Goal: Check status: Check status

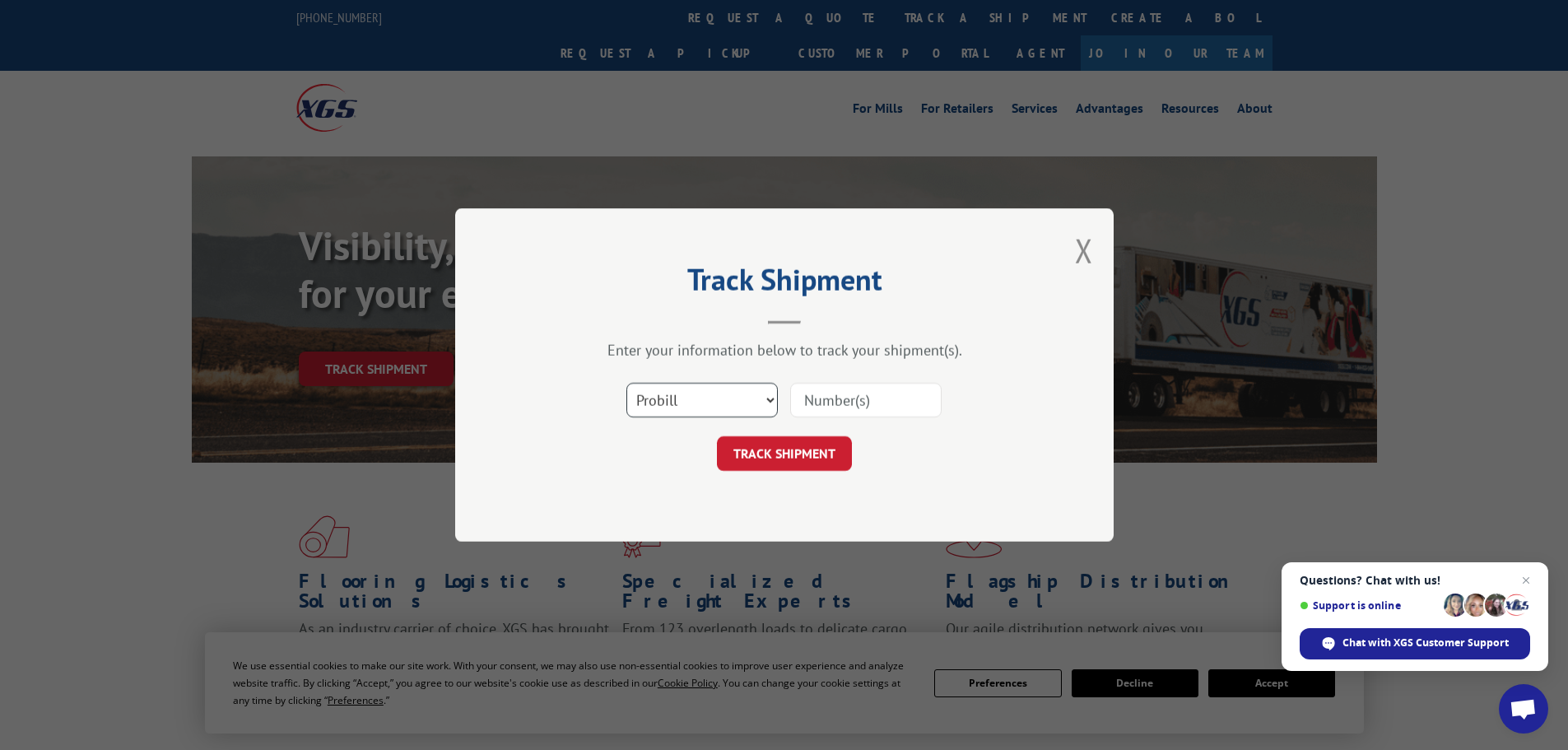
drag, startPoint x: 710, startPoint y: 392, endPoint x: 693, endPoint y: 413, distance: 27.0
click at [709, 392] on select "Select category... Probill BOL PO" at bounding box center [702, 400] width 152 height 35
select select "bol"
click at [627, 382] on select "Select category... Probill BOL PO" at bounding box center [702, 400] width 152 height 35
click at [802, 396] on input at bounding box center [866, 400] width 152 height 35
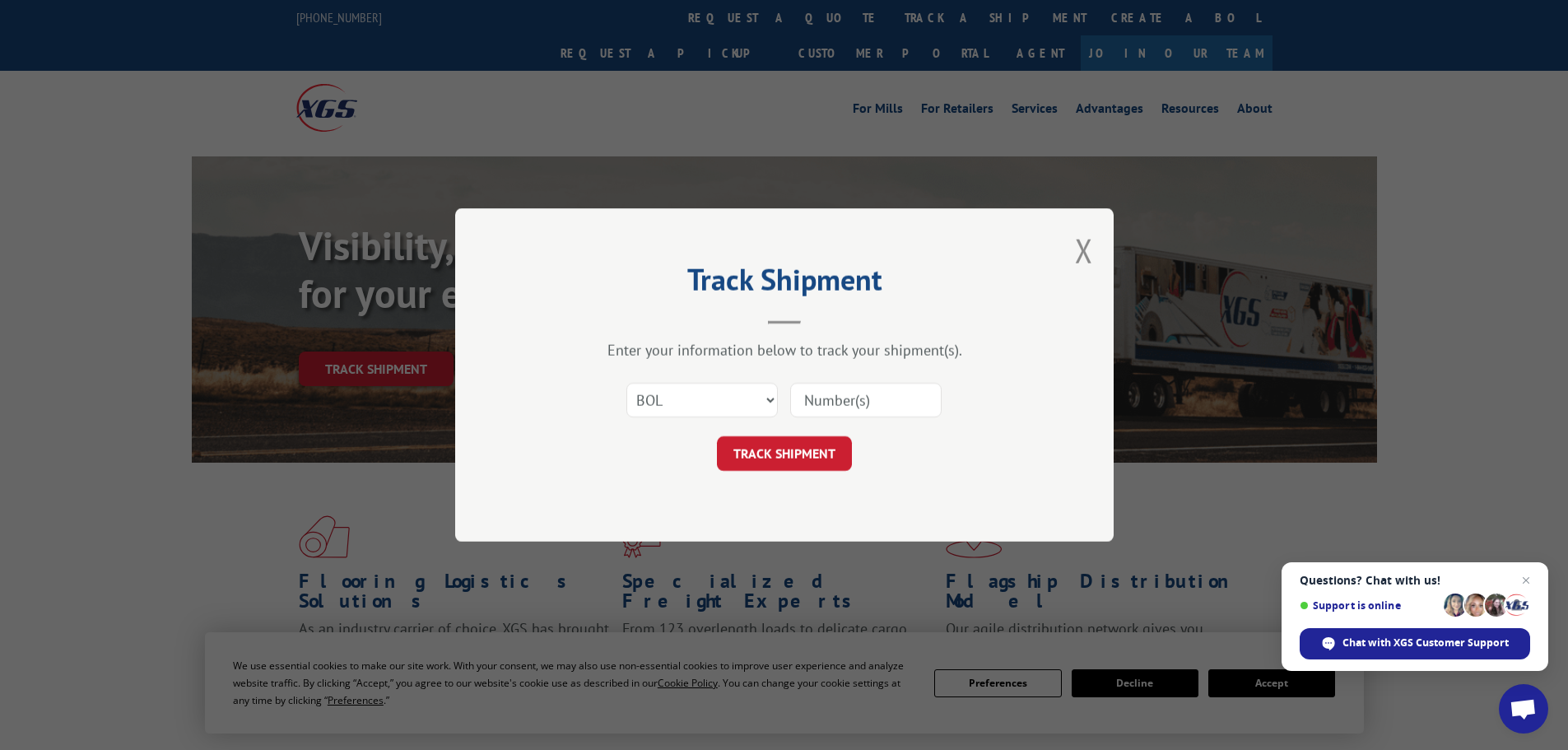
paste input "6005330"
type input "6005330"
click at [788, 437] on button "TRACK SHIPMENT" at bounding box center [784, 453] width 135 height 35
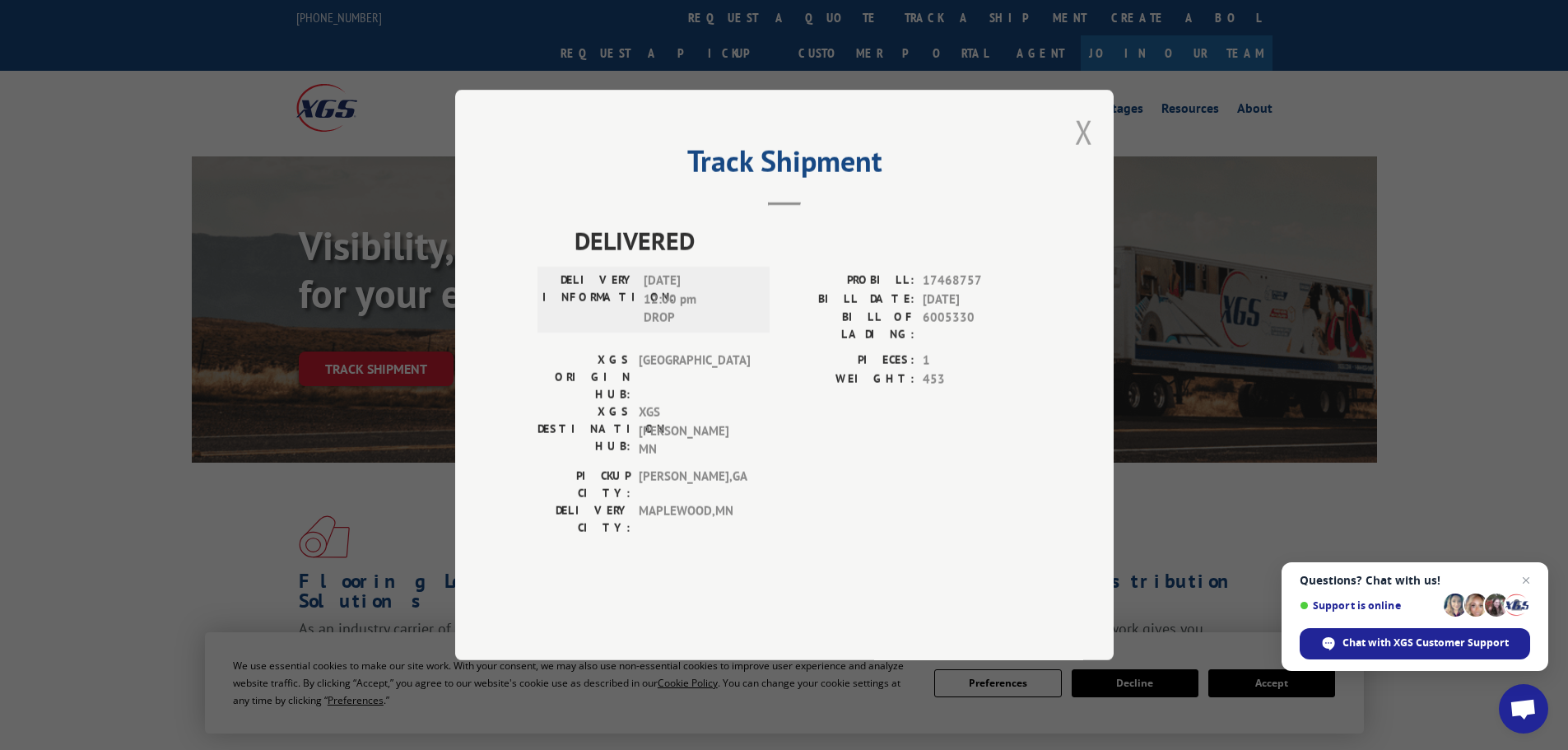
click at [1087, 153] on button "Close modal" at bounding box center [1085, 132] width 18 height 44
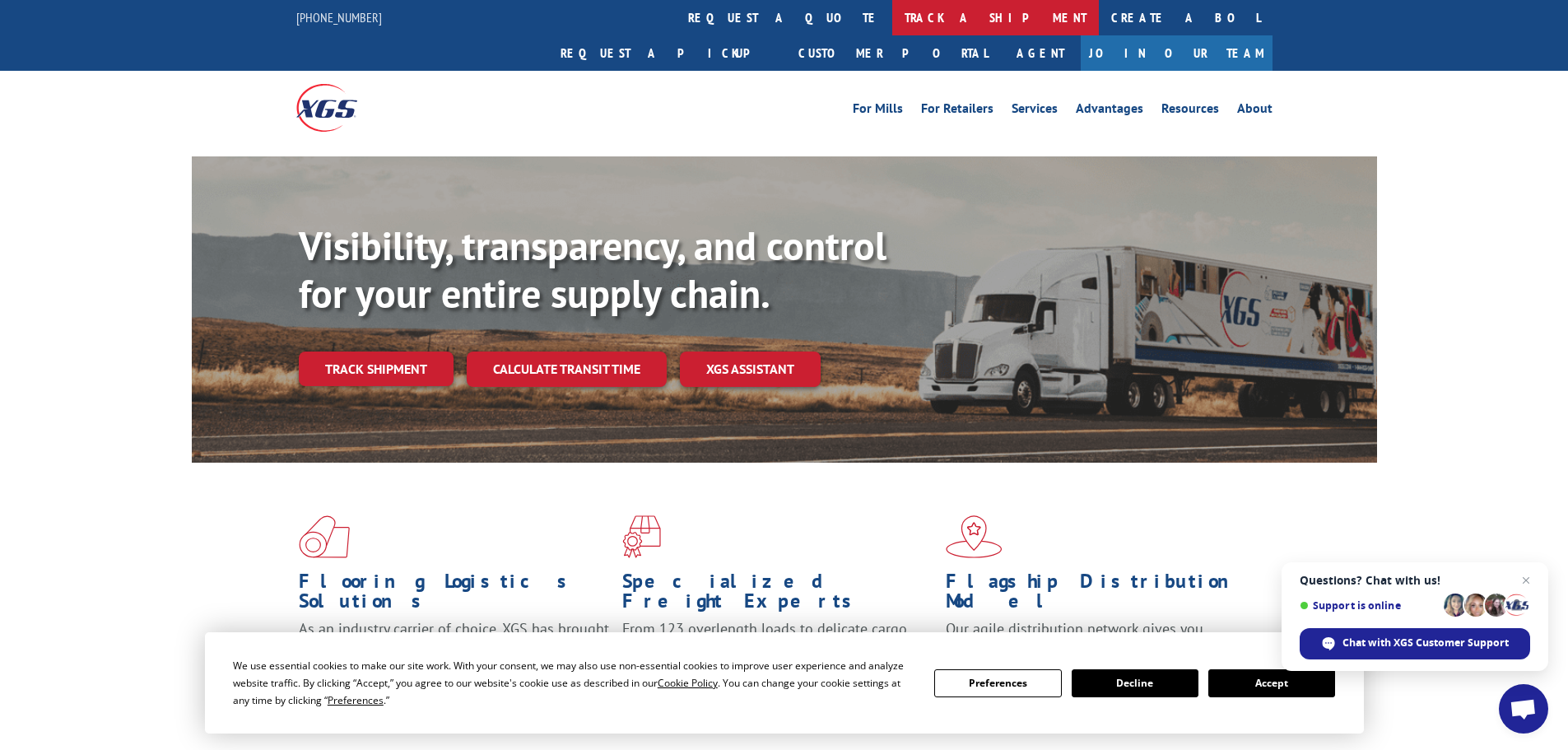
click at [892, 14] on link "track a shipment" at bounding box center [995, 17] width 206 height 35
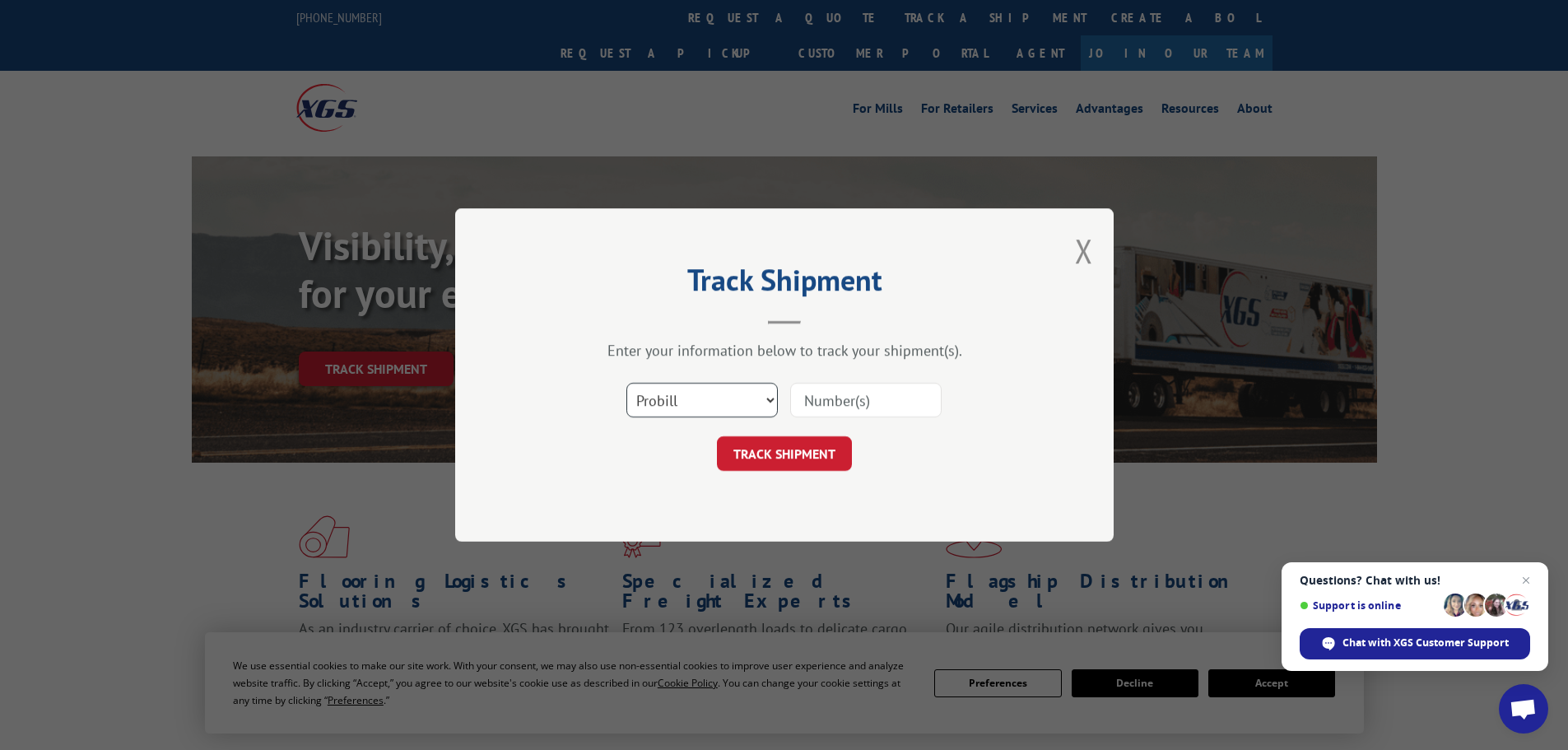
click at [661, 397] on select "Select category... Probill BOL PO" at bounding box center [702, 400] width 152 height 35
select select "bol"
click at [627, 382] on select "Select category... Probill BOL PO" at bounding box center [702, 400] width 152 height 35
click at [805, 400] on input at bounding box center [866, 400] width 152 height 35
paste input "6006956"
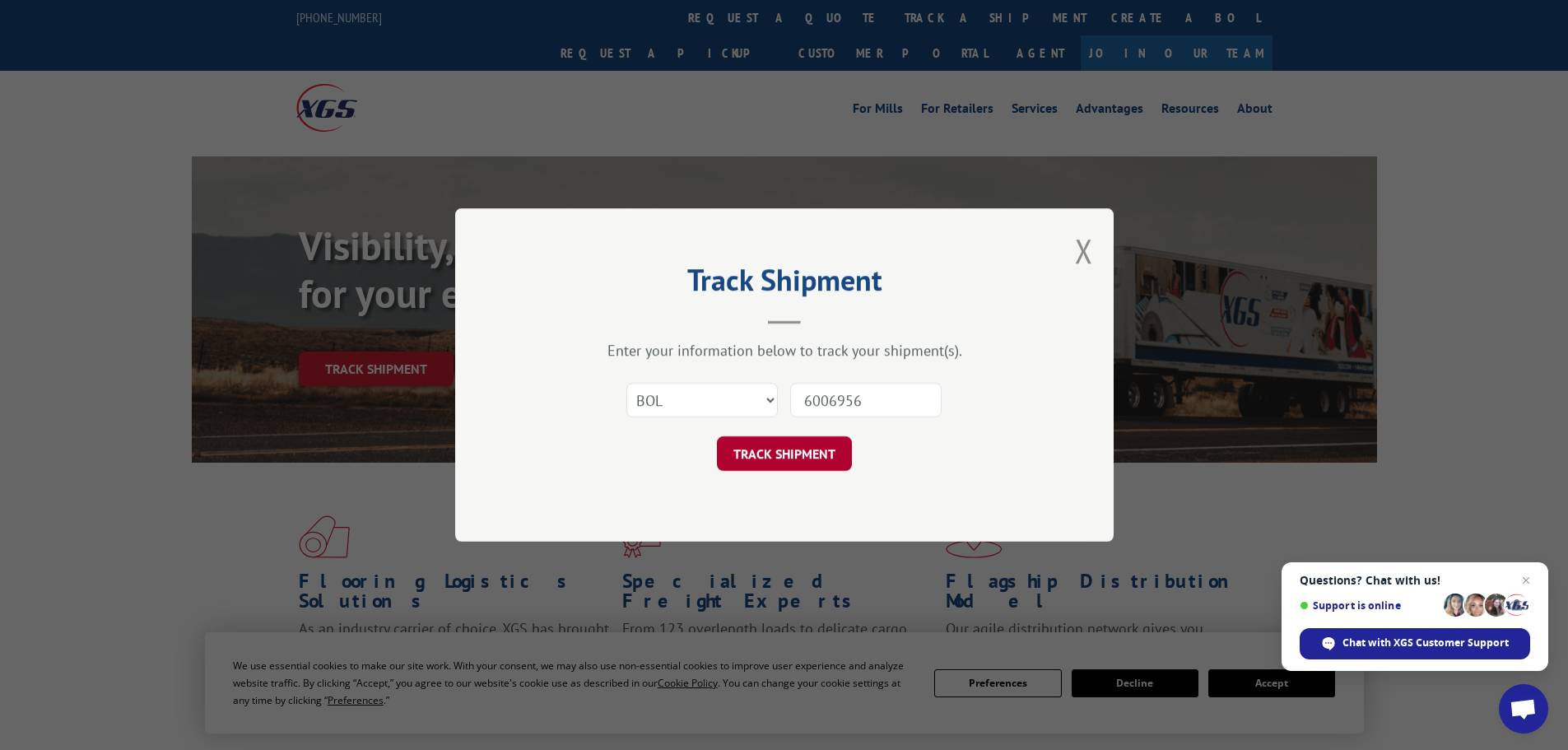
type input "6006956"
click at [811, 452] on button "TRACK SHIPMENT" at bounding box center [784, 453] width 135 height 35
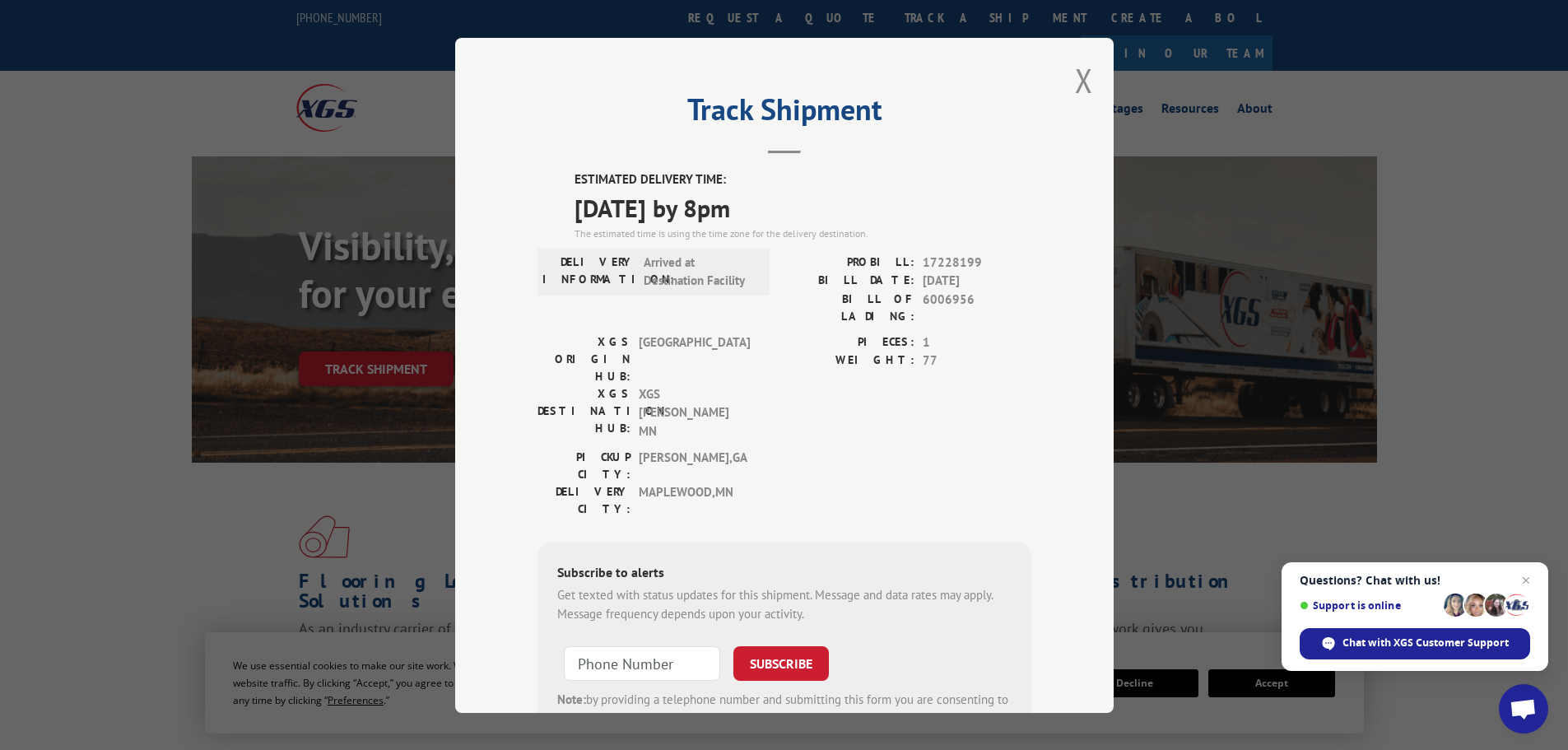
click at [1067, 74] on div "Track Shipment ESTIMATED DELIVERY TIME: 09/05/2025 by 8pm The estimated time is…" at bounding box center [784, 375] width 659 height 675
click at [1079, 84] on button "Close modal" at bounding box center [1085, 80] width 18 height 44
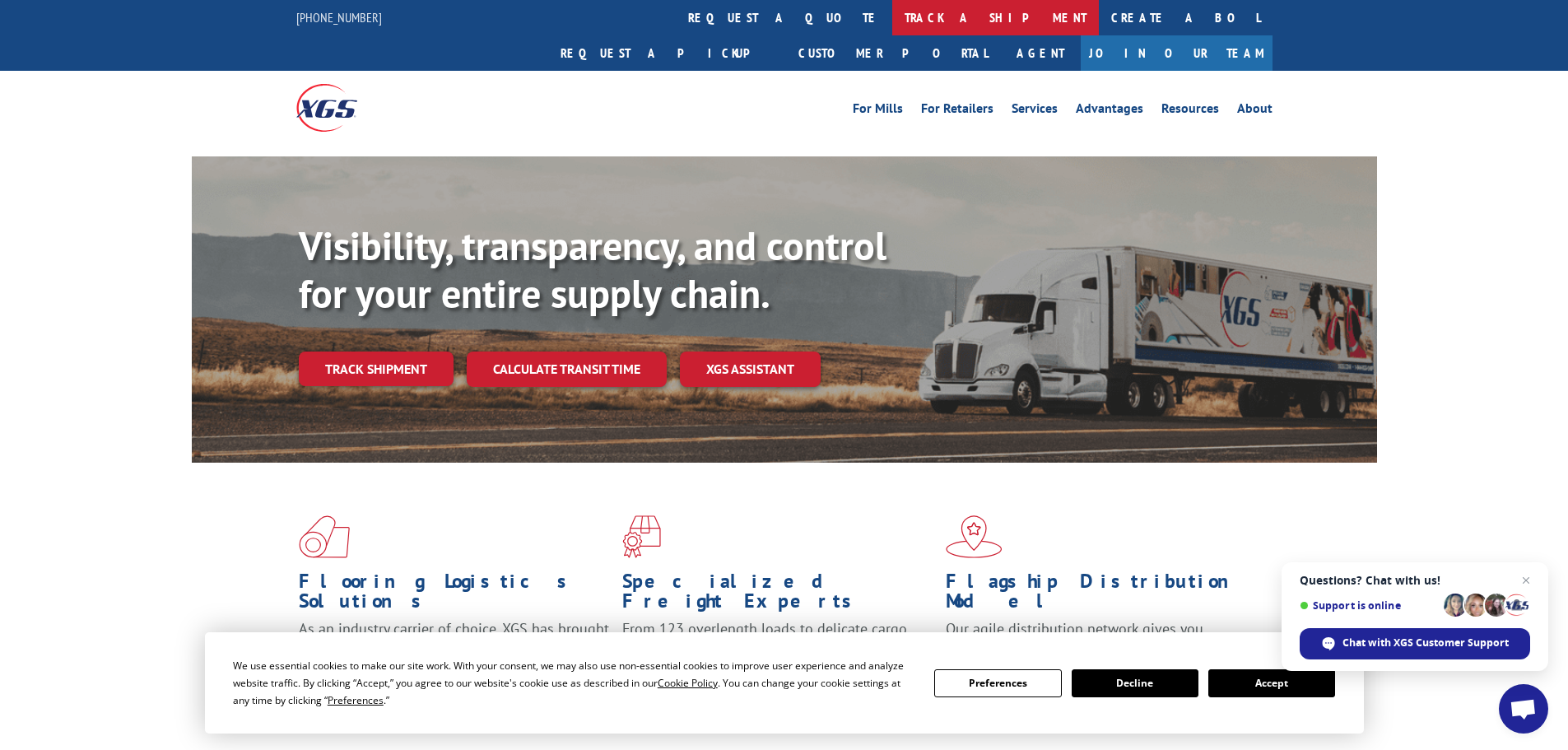
click at [892, 23] on link "track a shipment" at bounding box center [995, 17] width 206 height 35
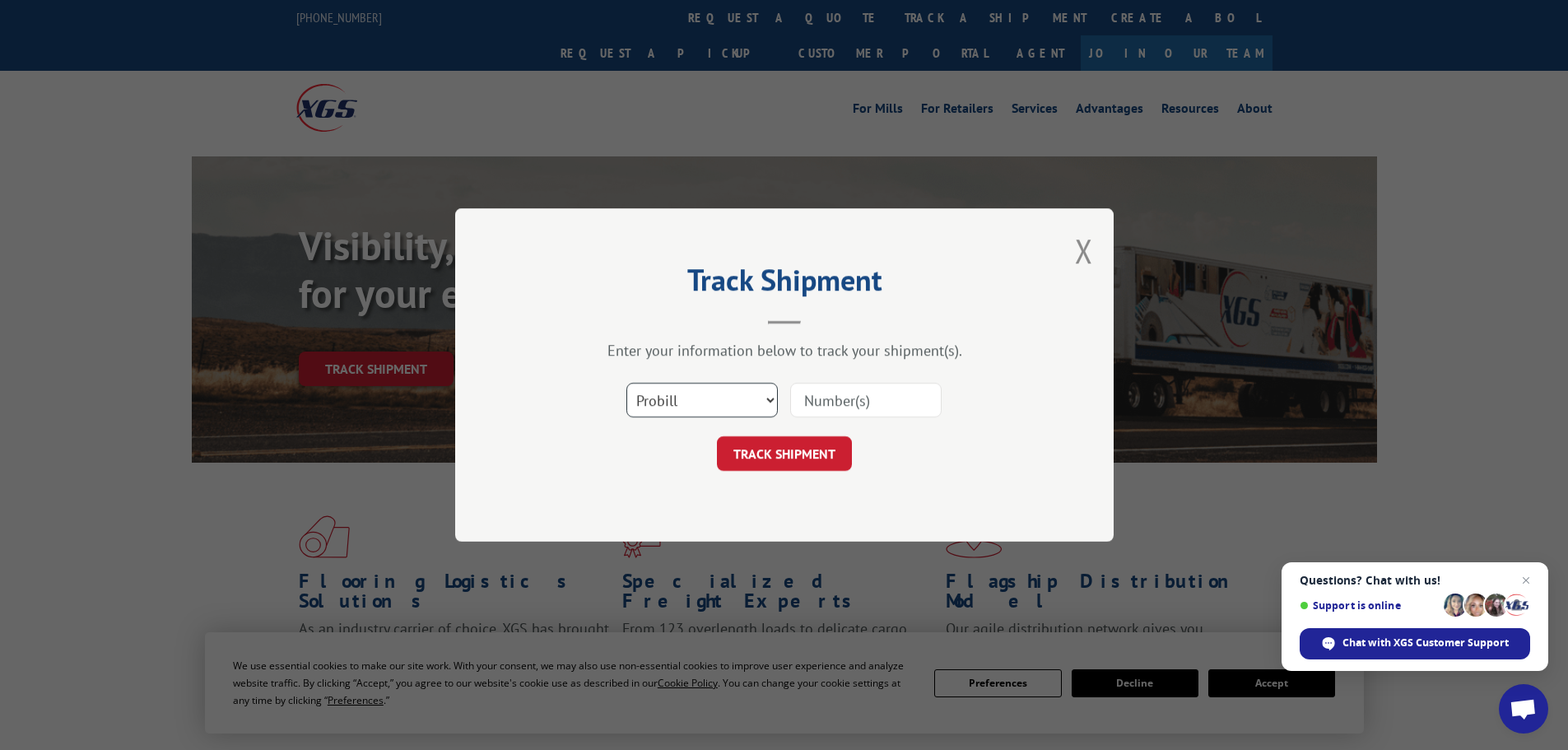
click at [650, 398] on select "Select category... Probill BOL PO" at bounding box center [702, 400] width 152 height 35
select select "bol"
click at [627, 382] on select "Select category... Probill BOL PO" at bounding box center [702, 400] width 152 height 35
click at [819, 404] on input at bounding box center [866, 400] width 152 height 35
paste input "6009824"
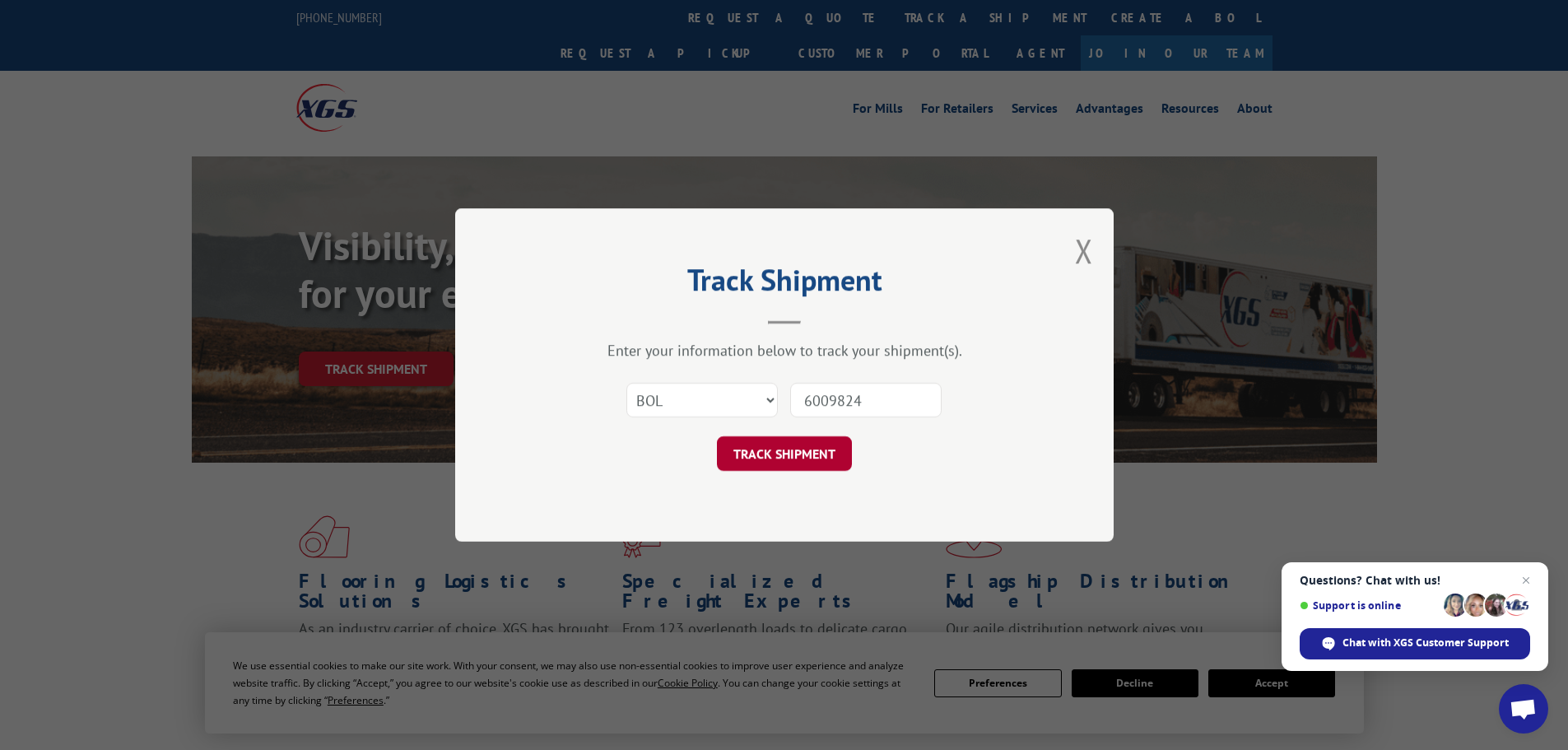
type input "6009824"
click at [769, 467] on button "TRACK SHIPMENT" at bounding box center [784, 453] width 135 height 35
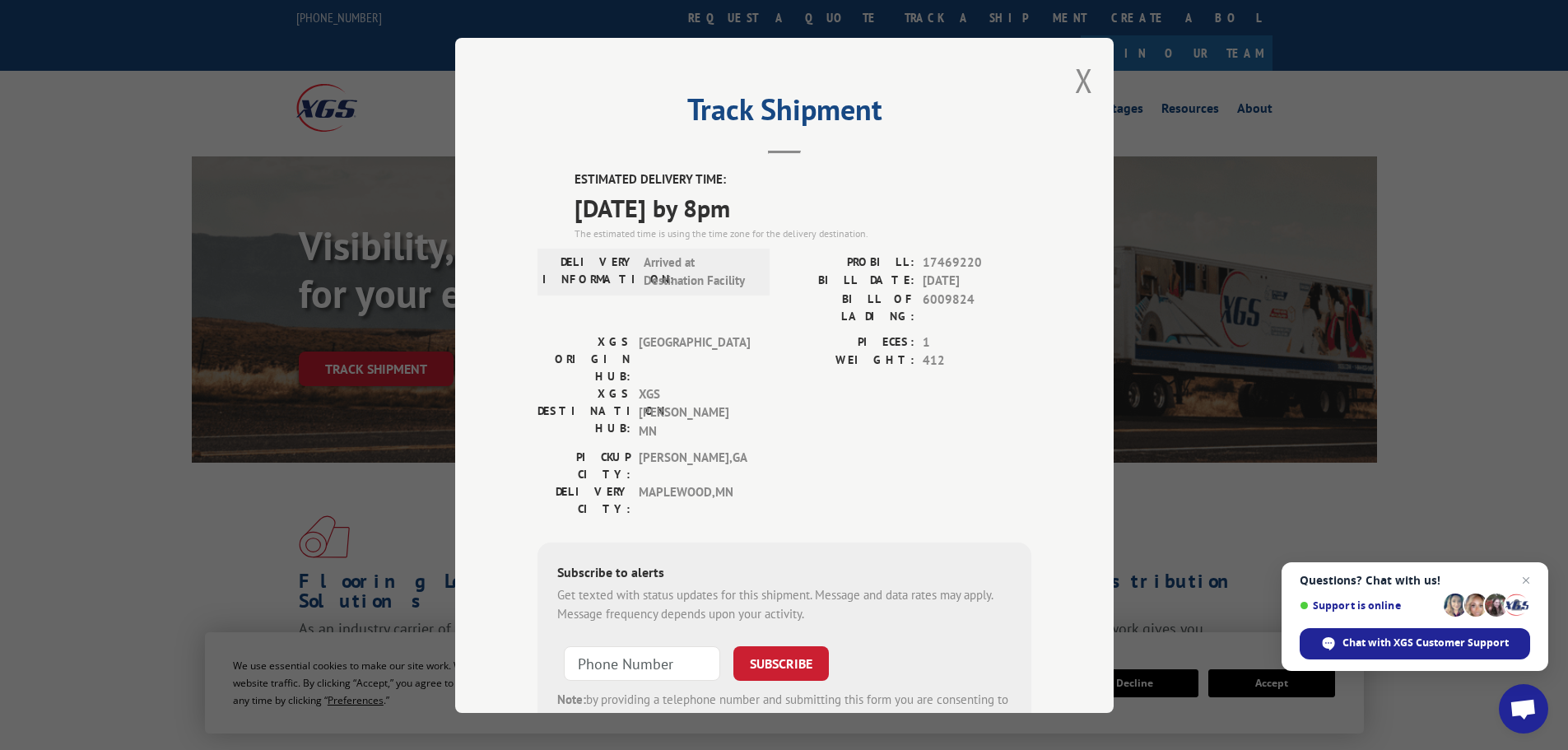
click at [1087, 80] on div "Track Shipment ESTIMATED DELIVERY TIME: 09/05/2025 by 8pm The estimated time is…" at bounding box center [784, 375] width 659 height 675
click at [1085, 79] on button "Close modal" at bounding box center [1085, 80] width 18 height 44
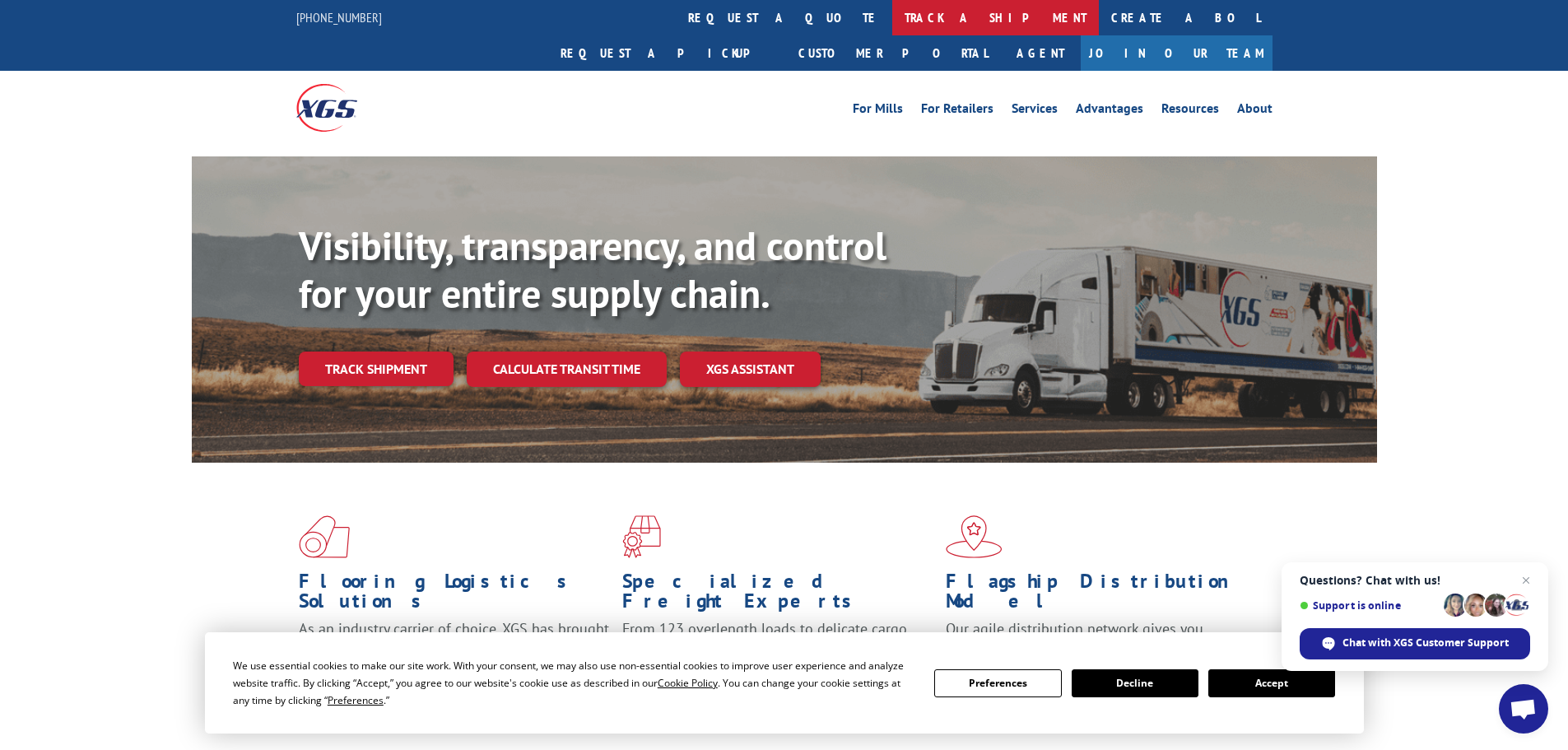
click at [892, 25] on link "track a shipment" at bounding box center [995, 17] width 206 height 35
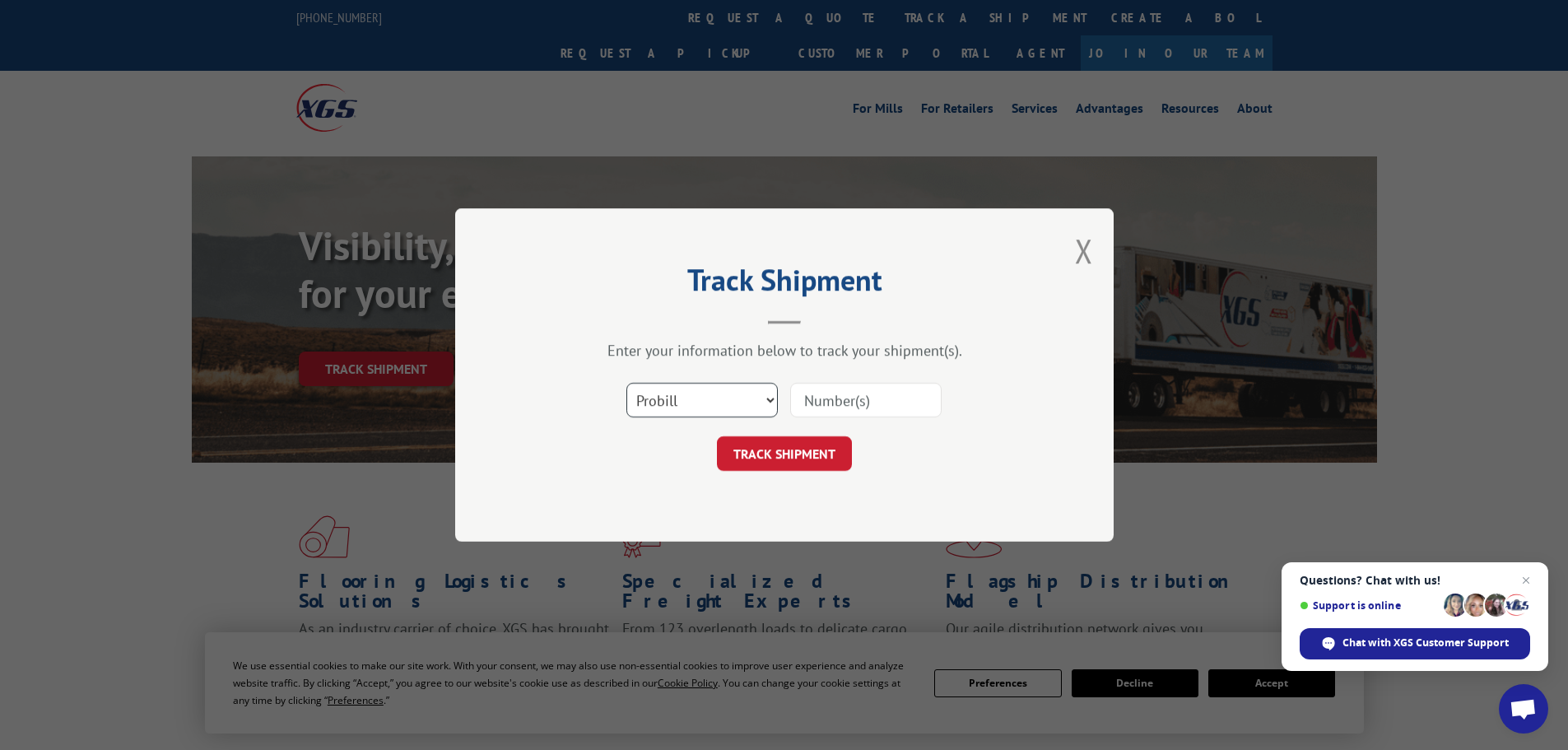
click at [683, 400] on select "Select category... Probill BOL PO" at bounding box center [702, 400] width 152 height 35
select select "bol"
click at [627, 382] on select "Select category... Probill BOL PO" at bounding box center [702, 400] width 152 height 35
drag, startPoint x: 835, startPoint y: 381, endPoint x: 819, endPoint y: 398, distance: 23.3
click at [831, 386] on div at bounding box center [866, 400] width 152 height 38
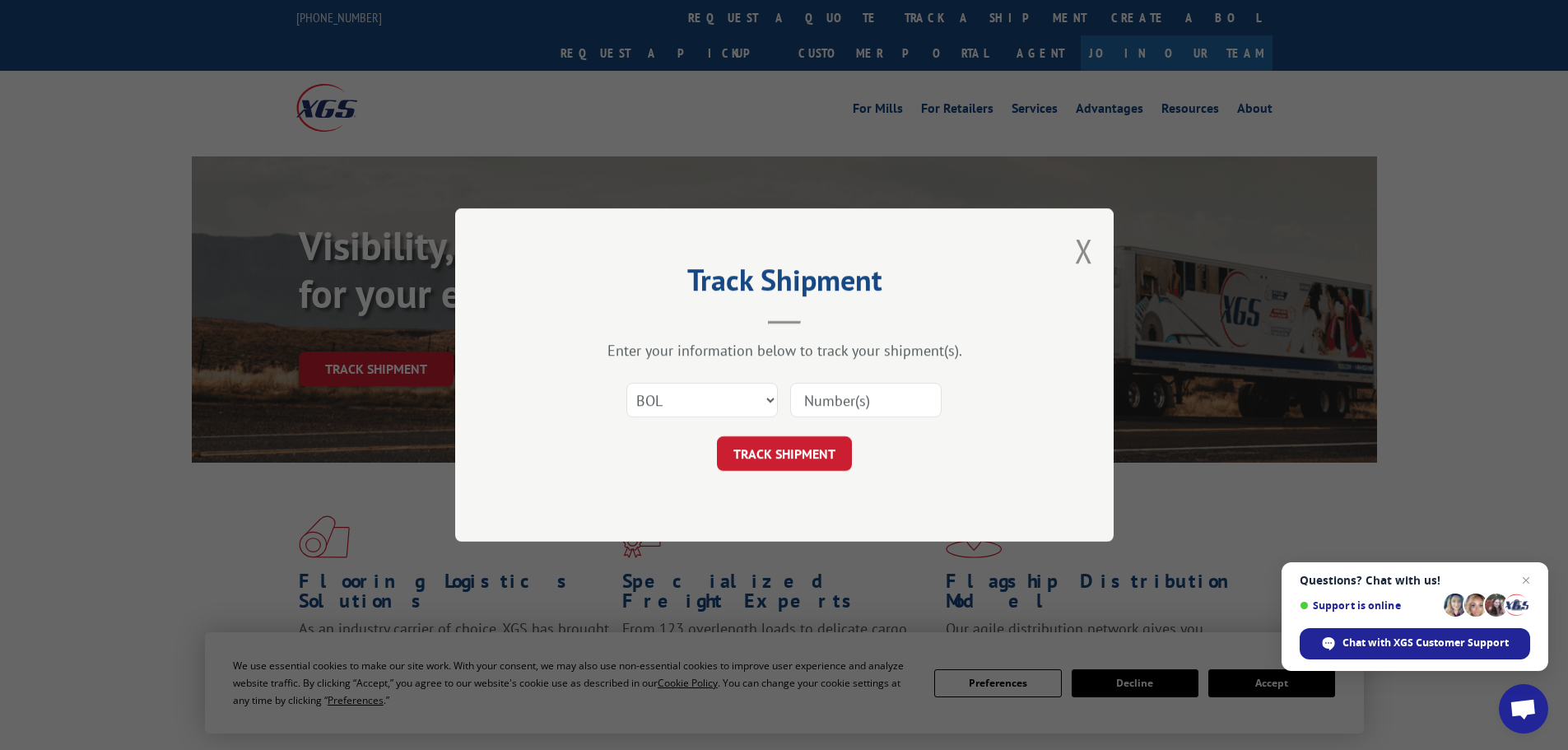
click at [818, 399] on input at bounding box center [866, 400] width 152 height 35
paste input "6010034"
type input "6010034"
click at [778, 461] on button "TRACK SHIPMENT" at bounding box center [784, 453] width 135 height 35
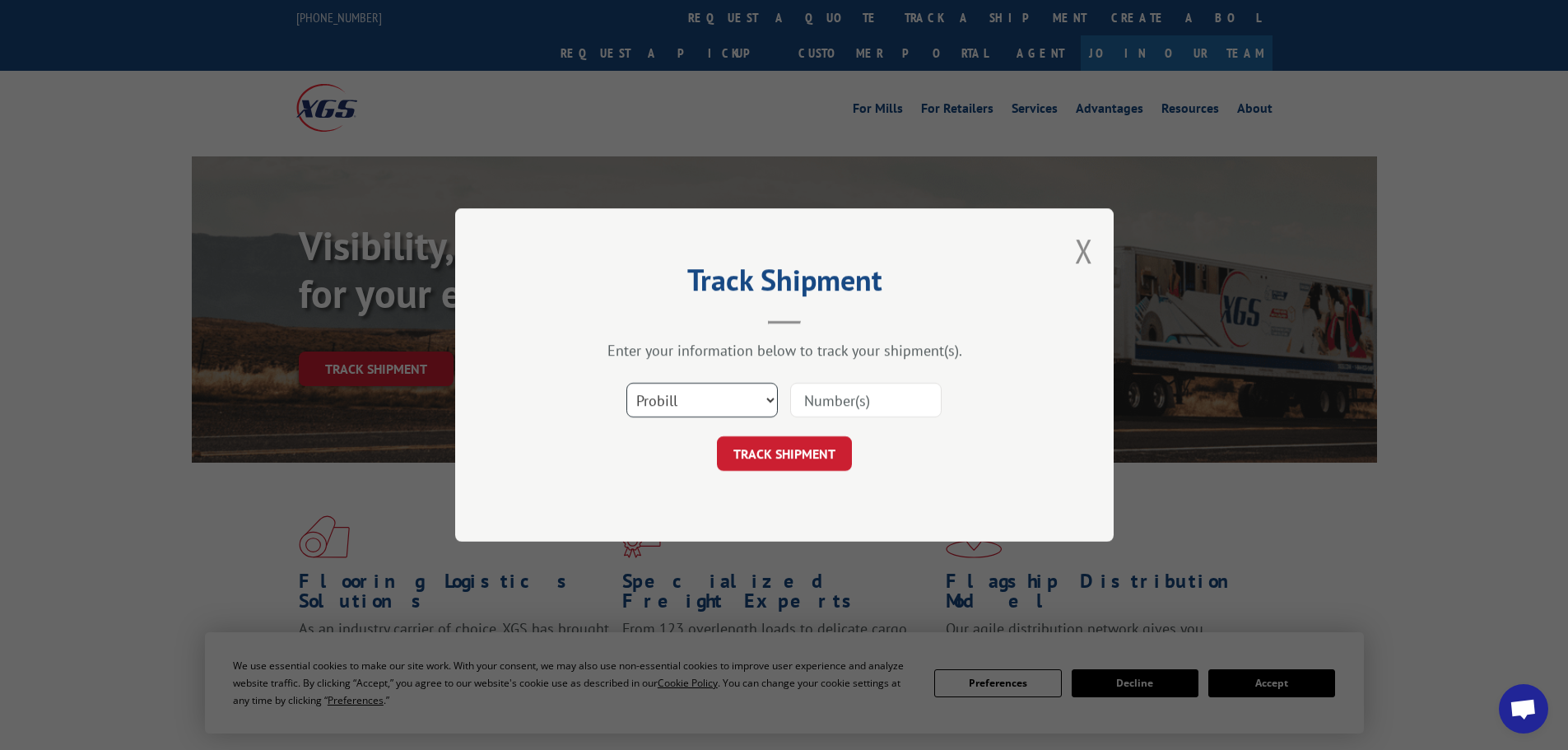
click at [710, 391] on select "Select category... Probill BOL PO" at bounding box center [702, 400] width 152 height 35
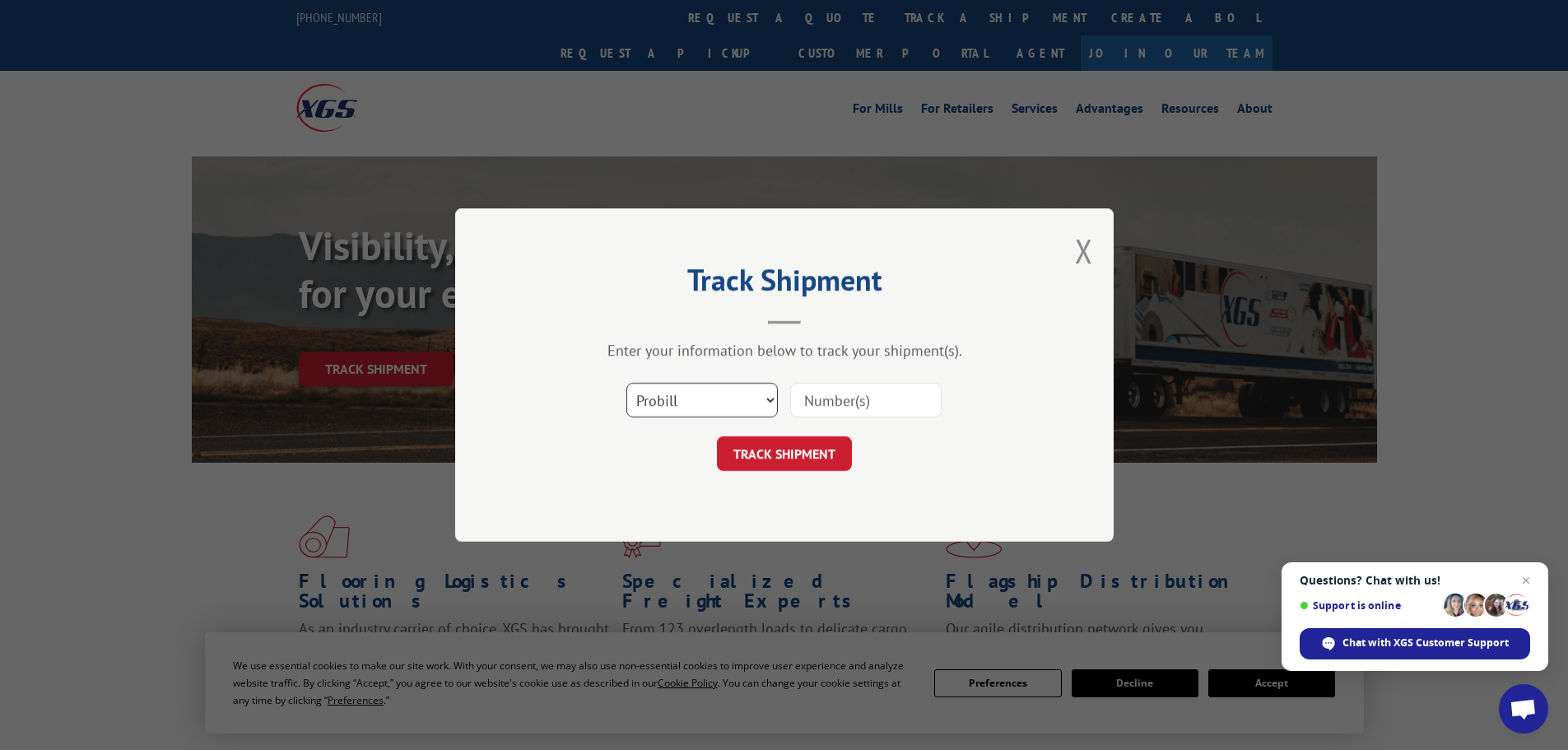
select select "bol"
click at [627, 382] on select "Select category... Probill BOL PO" at bounding box center [702, 400] width 152 height 35
click at [819, 402] on input at bounding box center [866, 400] width 152 height 35
type input "v"
paste input "5218209"
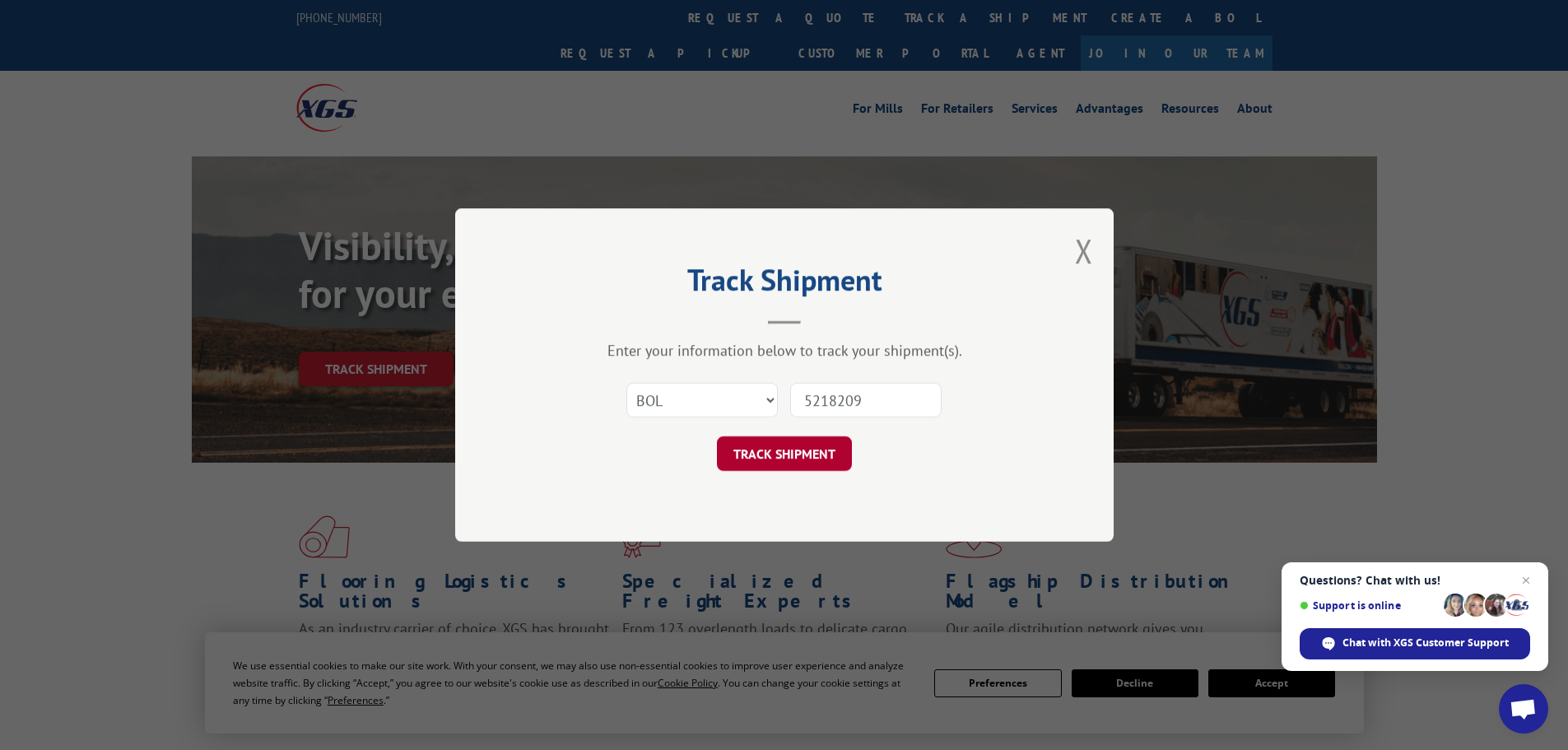
type input "5218209"
click at [807, 451] on button "TRACK SHIPMENT" at bounding box center [784, 453] width 135 height 35
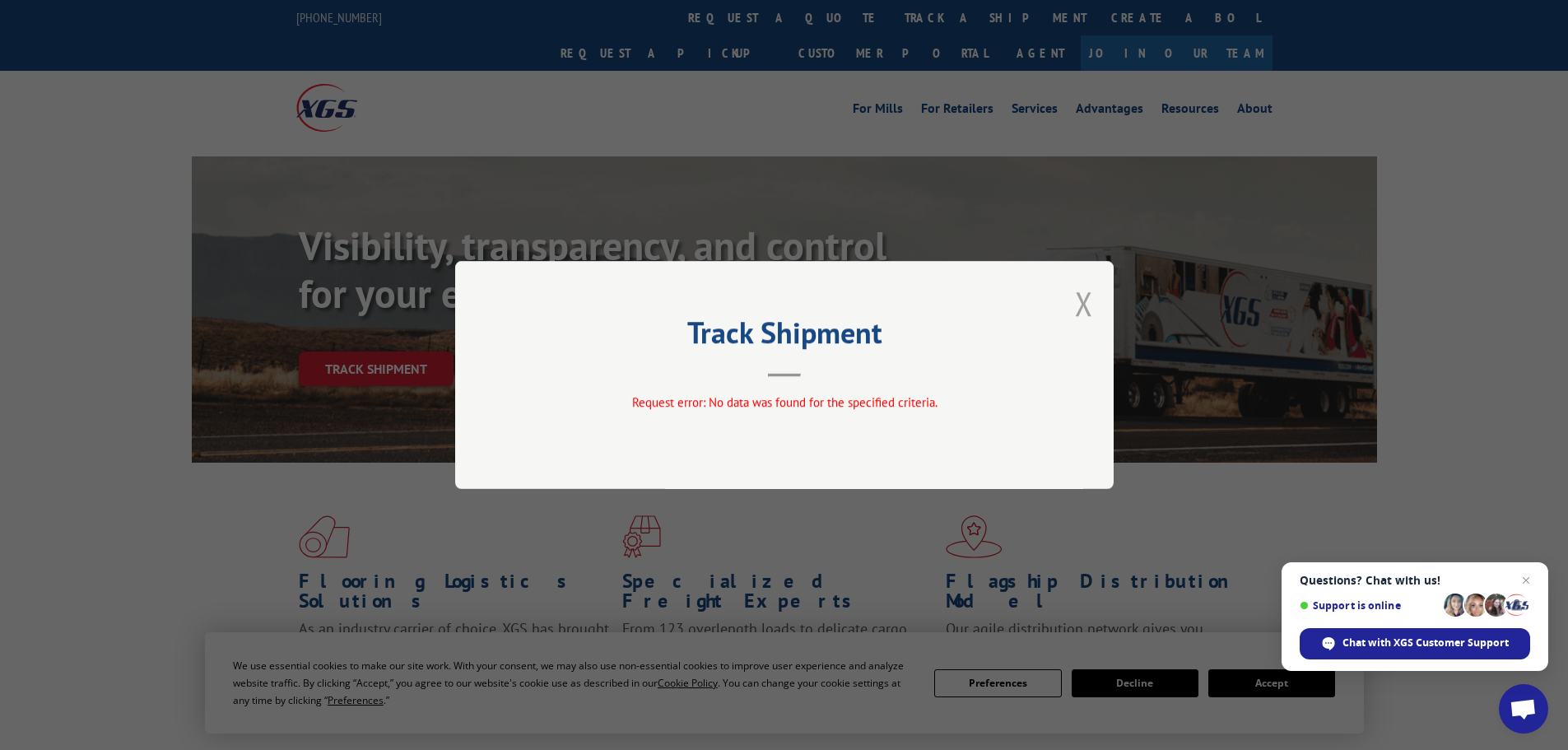
drag, startPoint x: 1078, startPoint y: 309, endPoint x: 921, endPoint y: 163, distance: 214.4
click at [1077, 304] on button "Close modal" at bounding box center [1085, 303] width 18 height 44
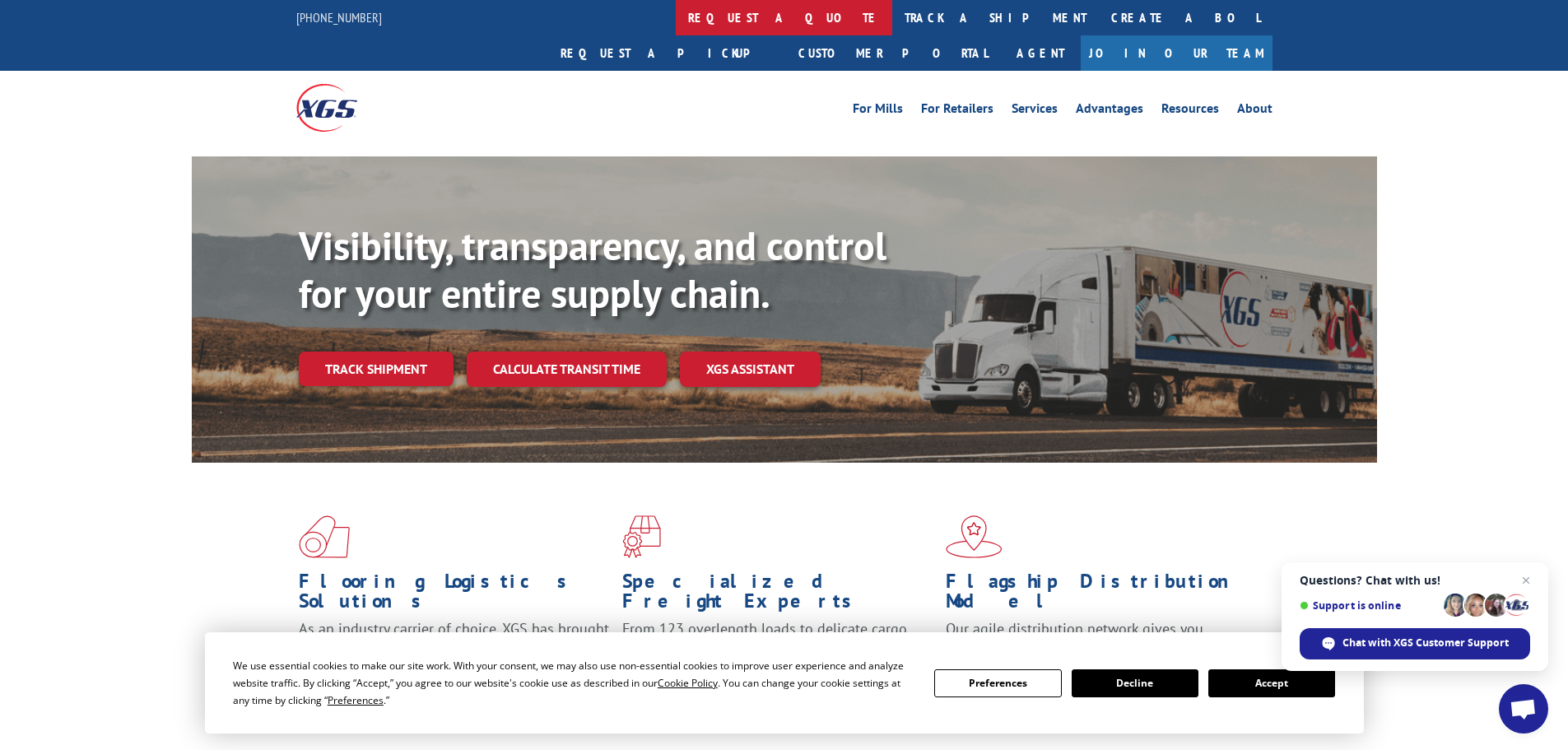
click at [676, 14] on link "request a quote" at bounding box center [784, 17] width 216 height 35
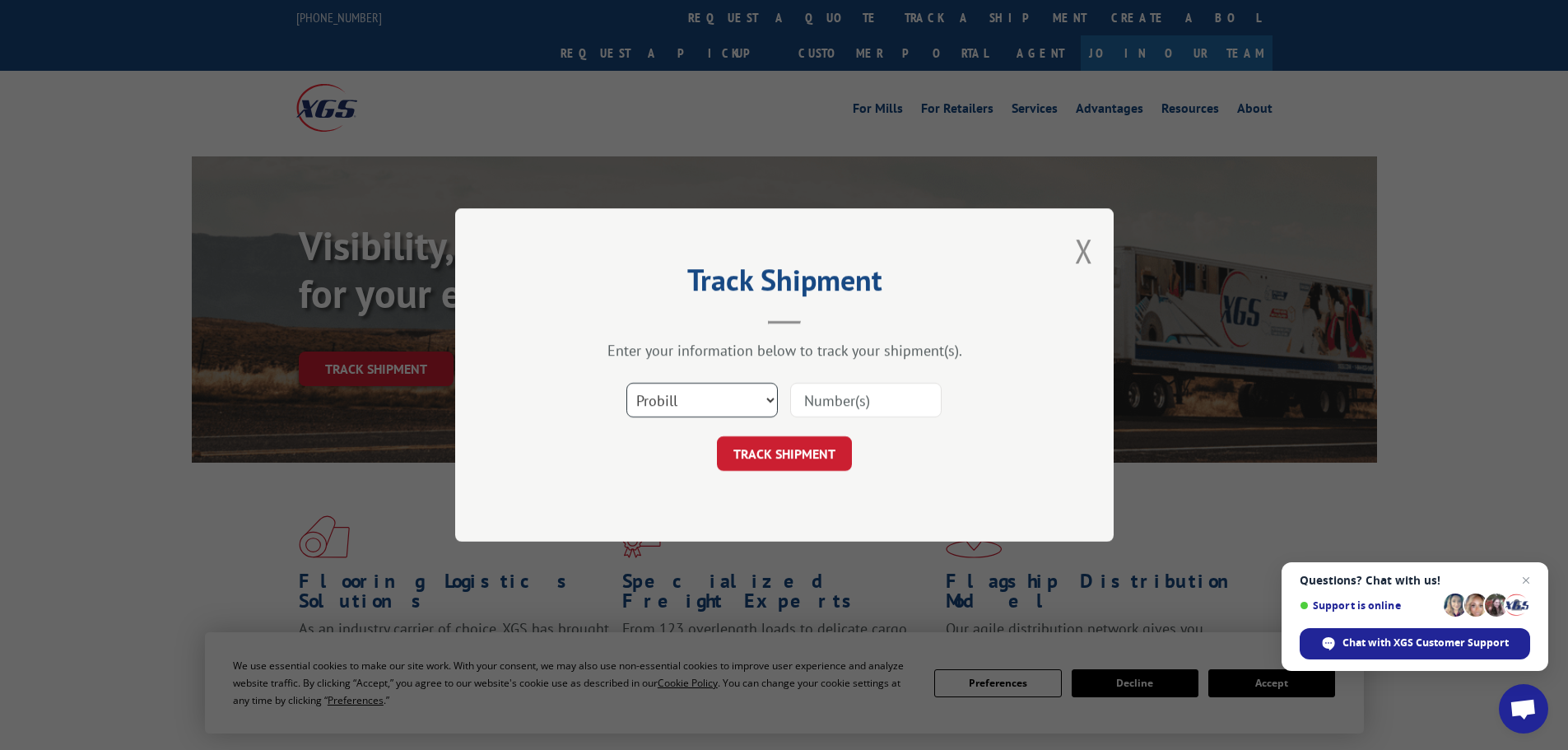
click at [674, 406] on select "Select category... Probill BOL PO" at bounding box center [702, 400] width 152 height 35
select select "bol"
click at [627, 382] on select "Select category... Probill BOL PO" at bounding box center [702, 400] width 152 height 35
click at [822, 397] on input at bounding box center [866, 400] width 152 height 35
paste input "6013468"
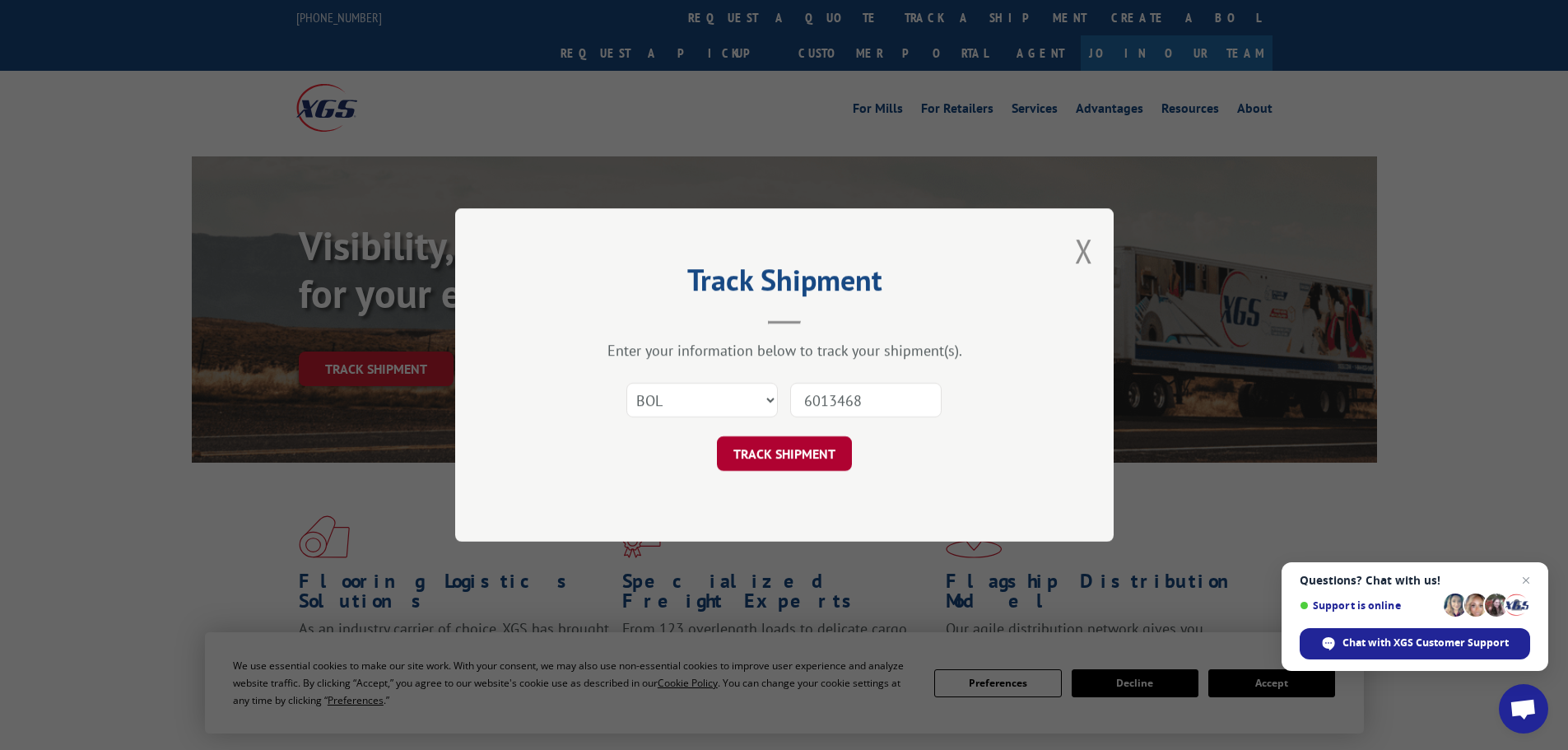
type input "6013468"
click at [780, 457] on button "TRACK SHIPMENT" at bounding box center [784, 453] width 135 height 35
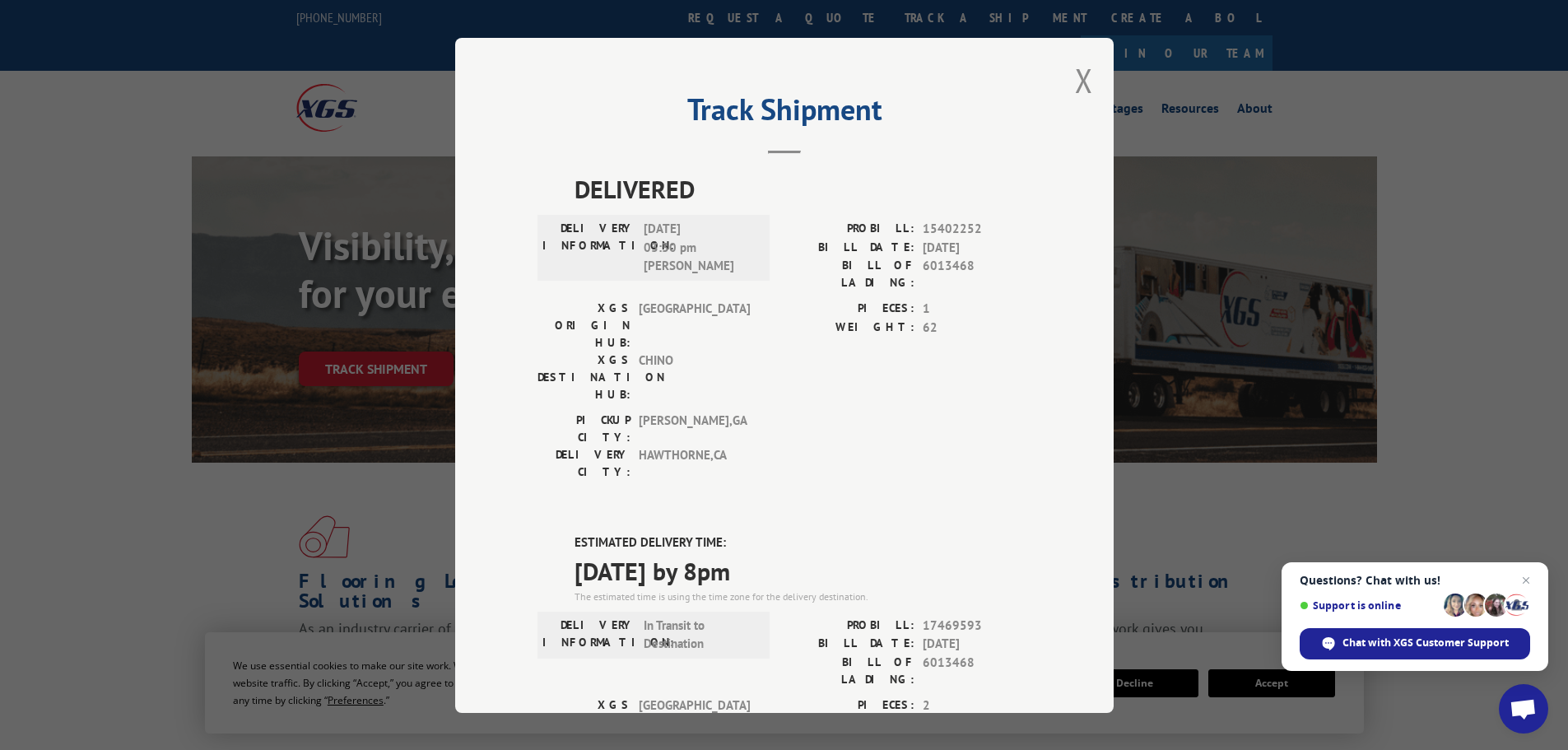
scroll to position [330, 0]
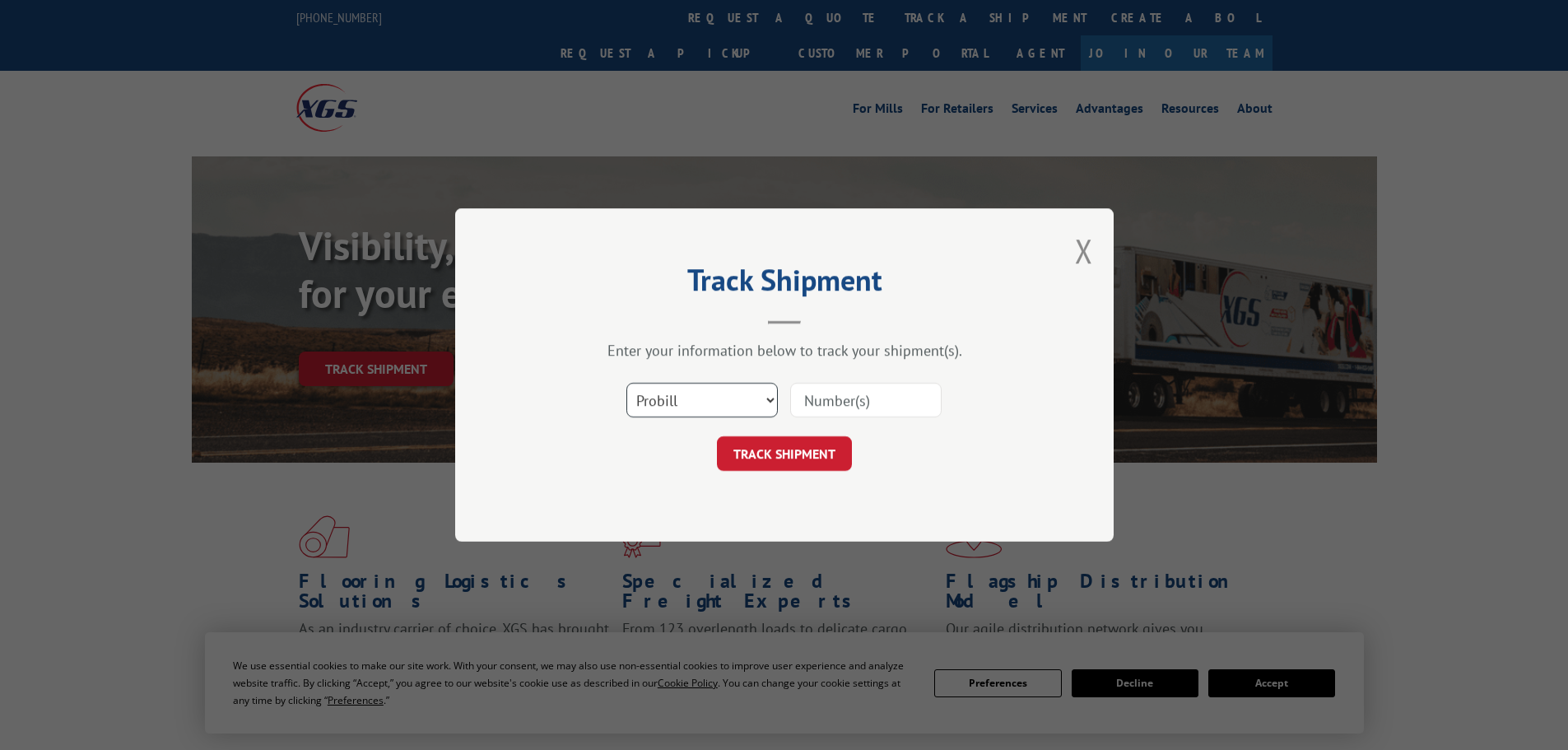
click at [721, 412] on select "Select category... Probill BOL PO" at bounding box center [702, 400] width 152 height 35
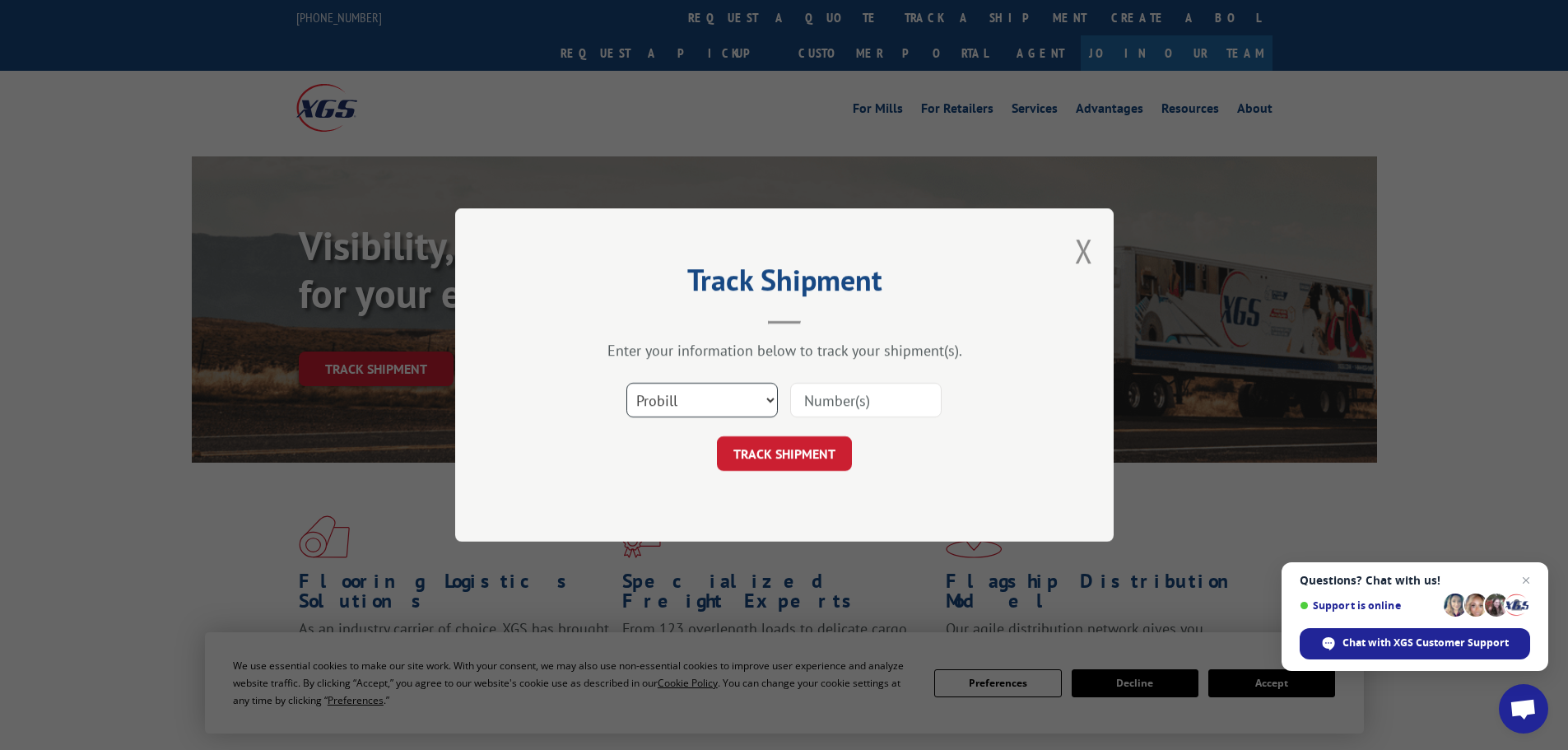
select select "bol"
click at [627, 382] on select "Select category... Probill BOL PO" at bounding box center [702, 400] width 152 height 35
click at [857, 409] on input at bounding box center [866, 400] width 152 height 35
paste input "5195233"
type input "5195233"
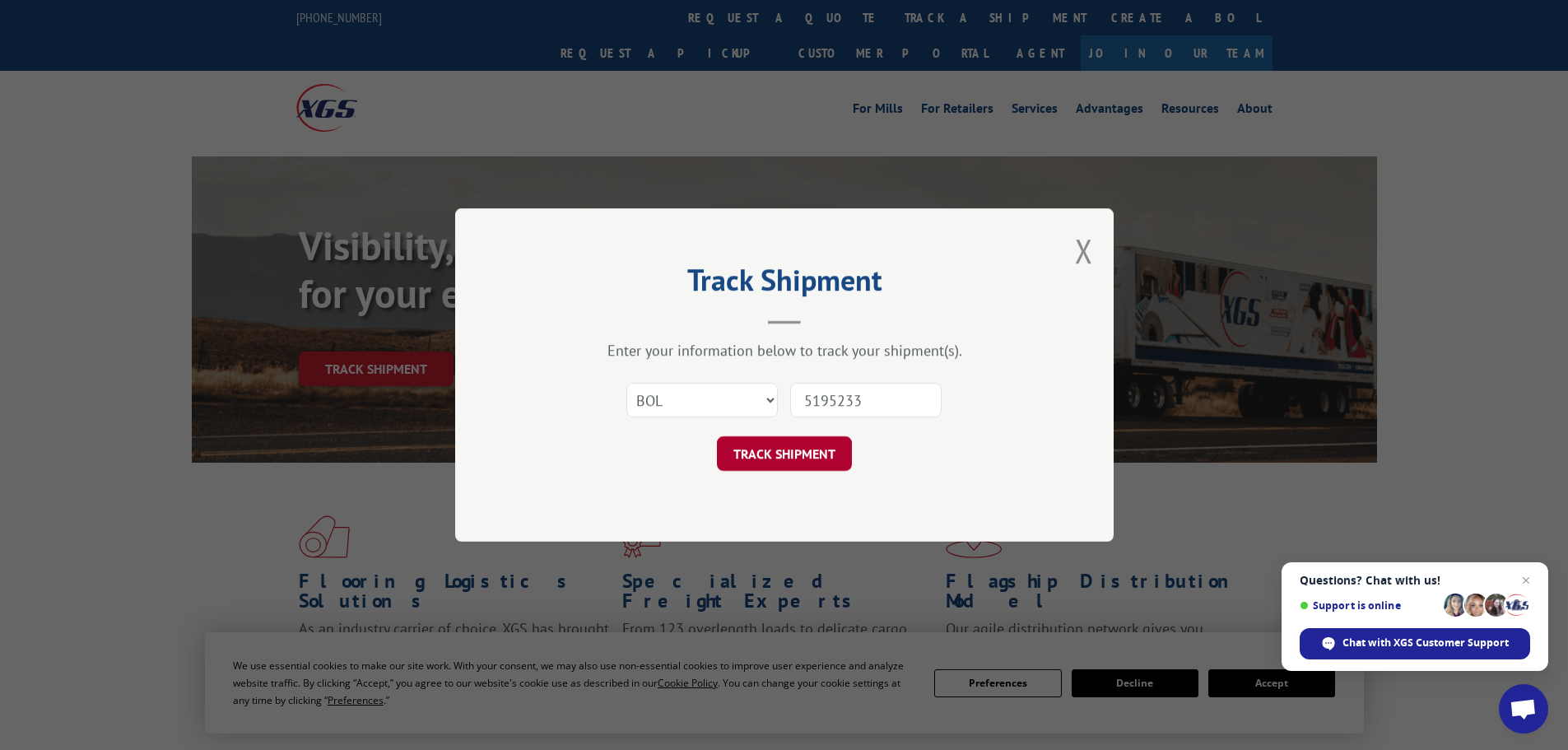
click at [794, 448] on button "TRACK SHIPMENT" at bounding box center [784, 453] width 135 height 35
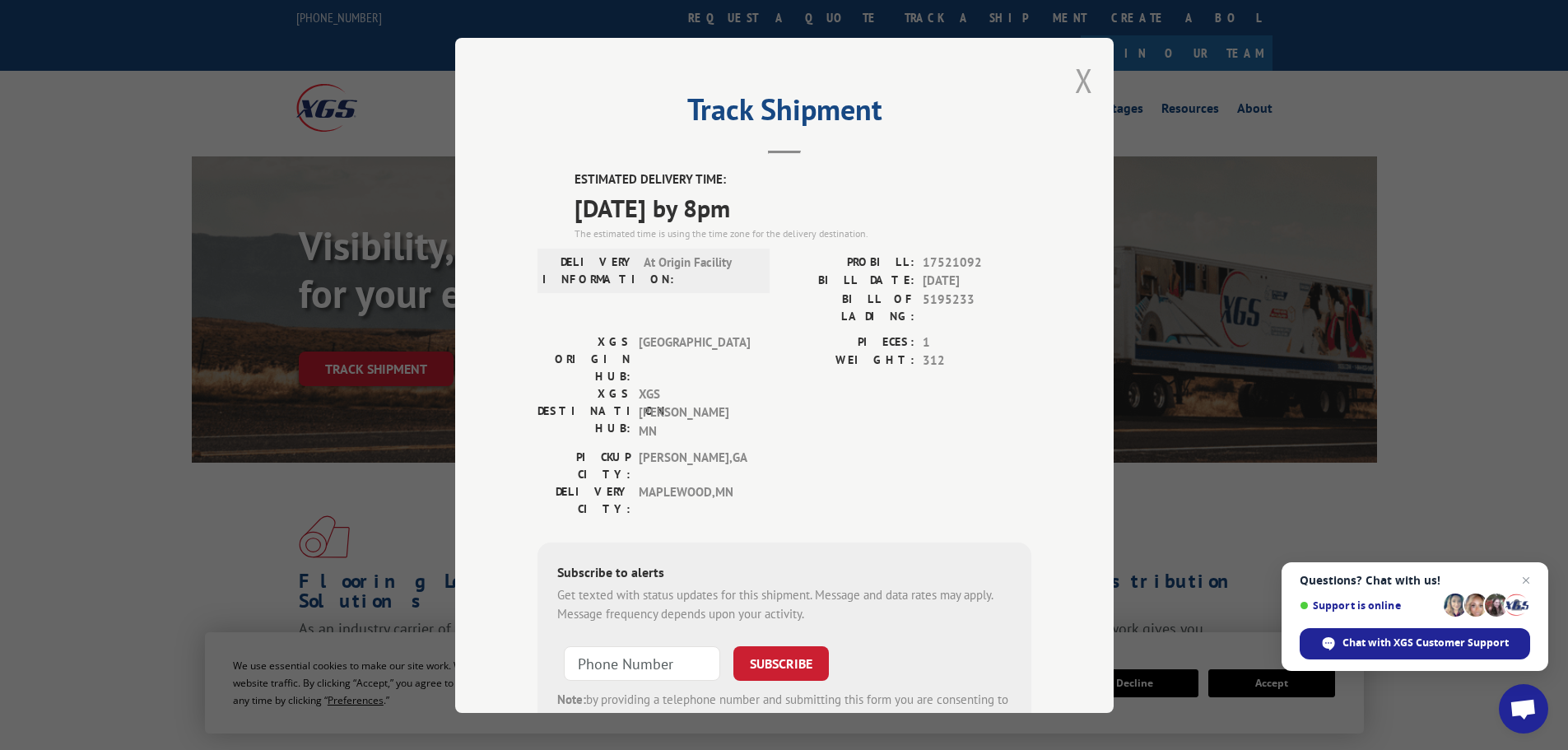
drag, startPoint x: 1076, startPoint y: 74, endPoint x: 847, endPoint y: 42, distance: 231.2
click at [1076, 74] on button "Close modal" at bounding box center [1085, 80] width 18 height 44
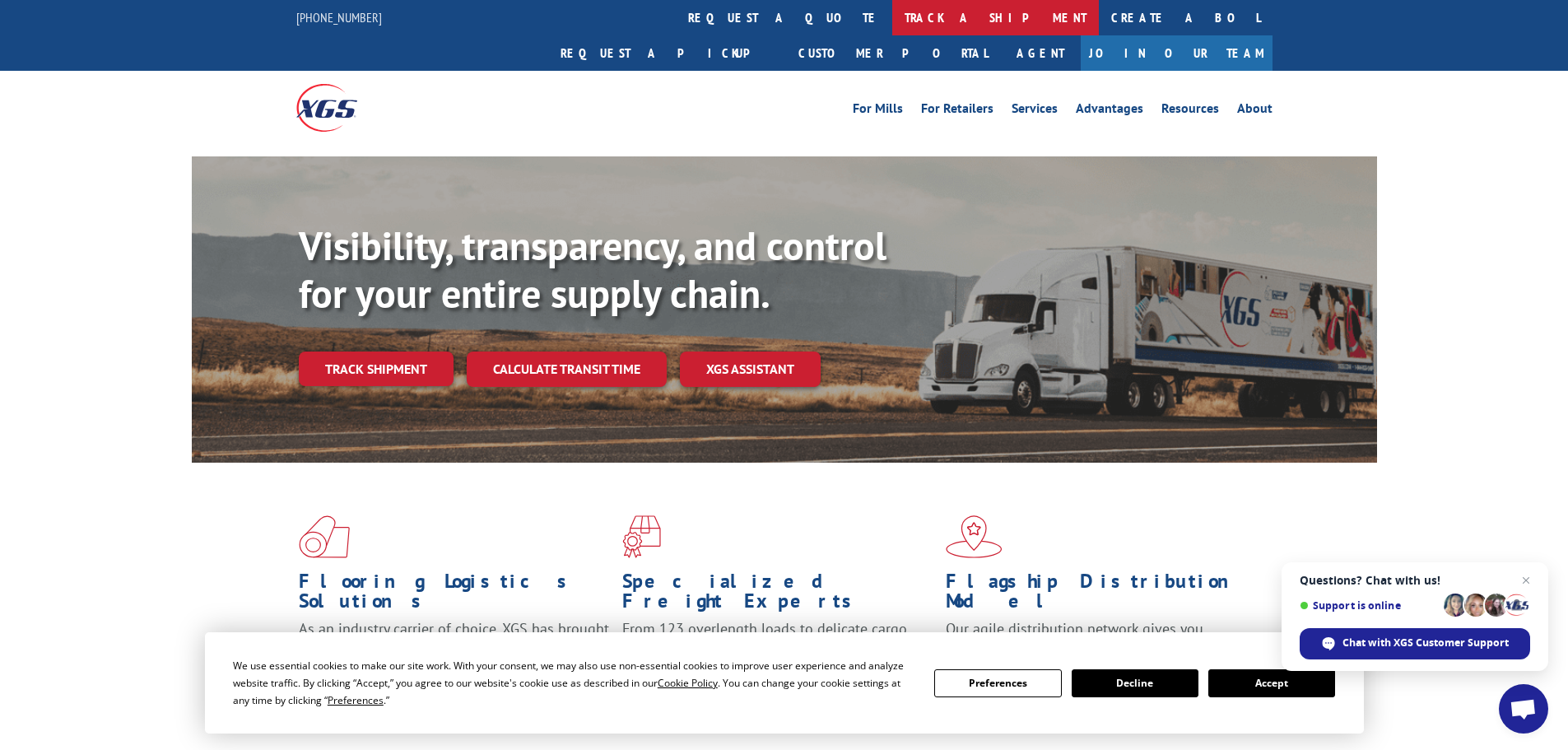
click at [892, 14] on link "track a shipment" at bounding box center [995, 17] width 206 height 35
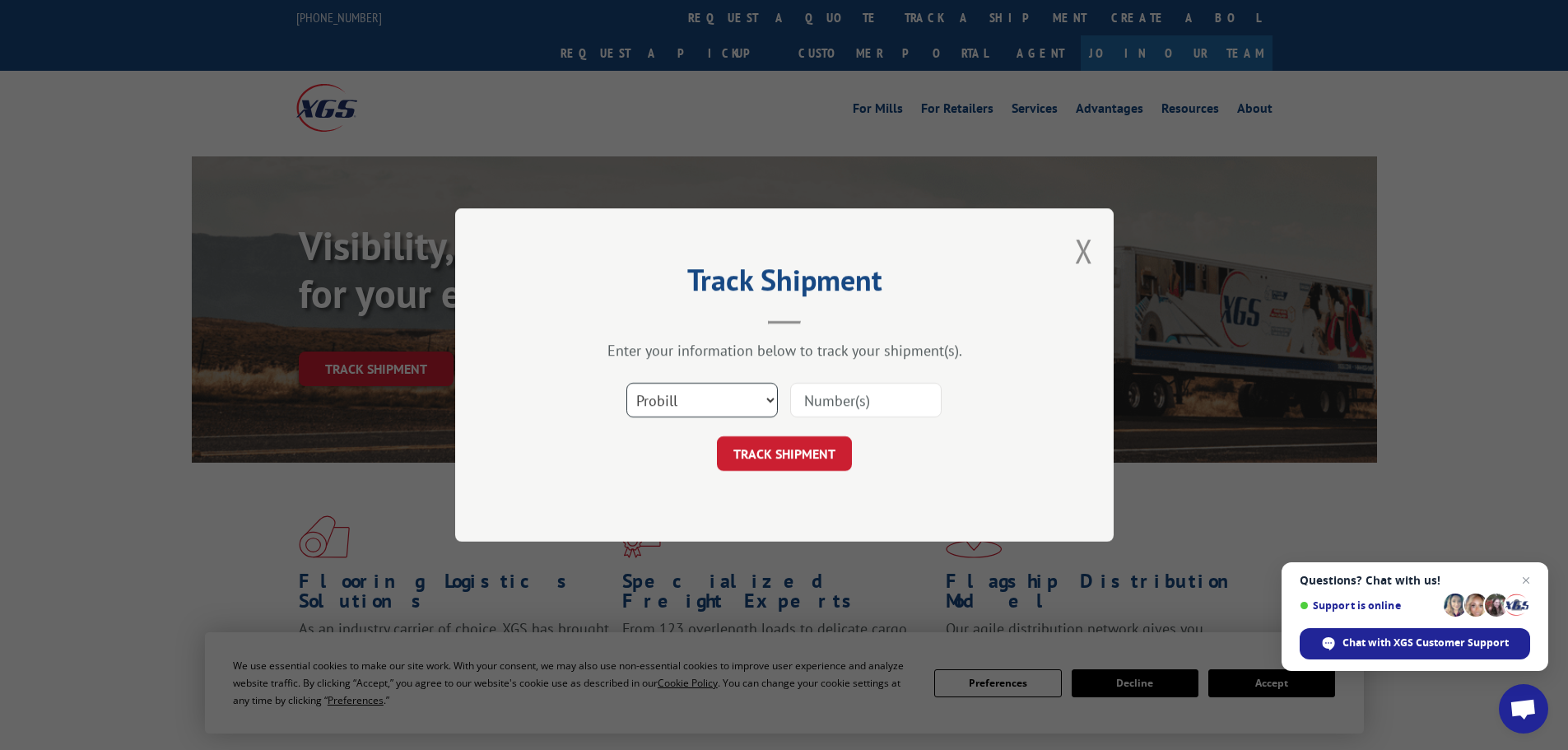
drag, startPoint x: 662, startPoint y: 405, endPoint x: 661, endPoint y: 416, distance: 11.0
click at [661, 405] on select "Select category... Probill BOL PO" at bounding box center [702, 400] width 152 height 35
select select "bol"
click at [627, 382] on select "Select category... Probill BOL PO" at bounding box center [702, 400] width 152 height 35
click at [892, 400] on input at bounding box center [866, 400] width 152 height 35
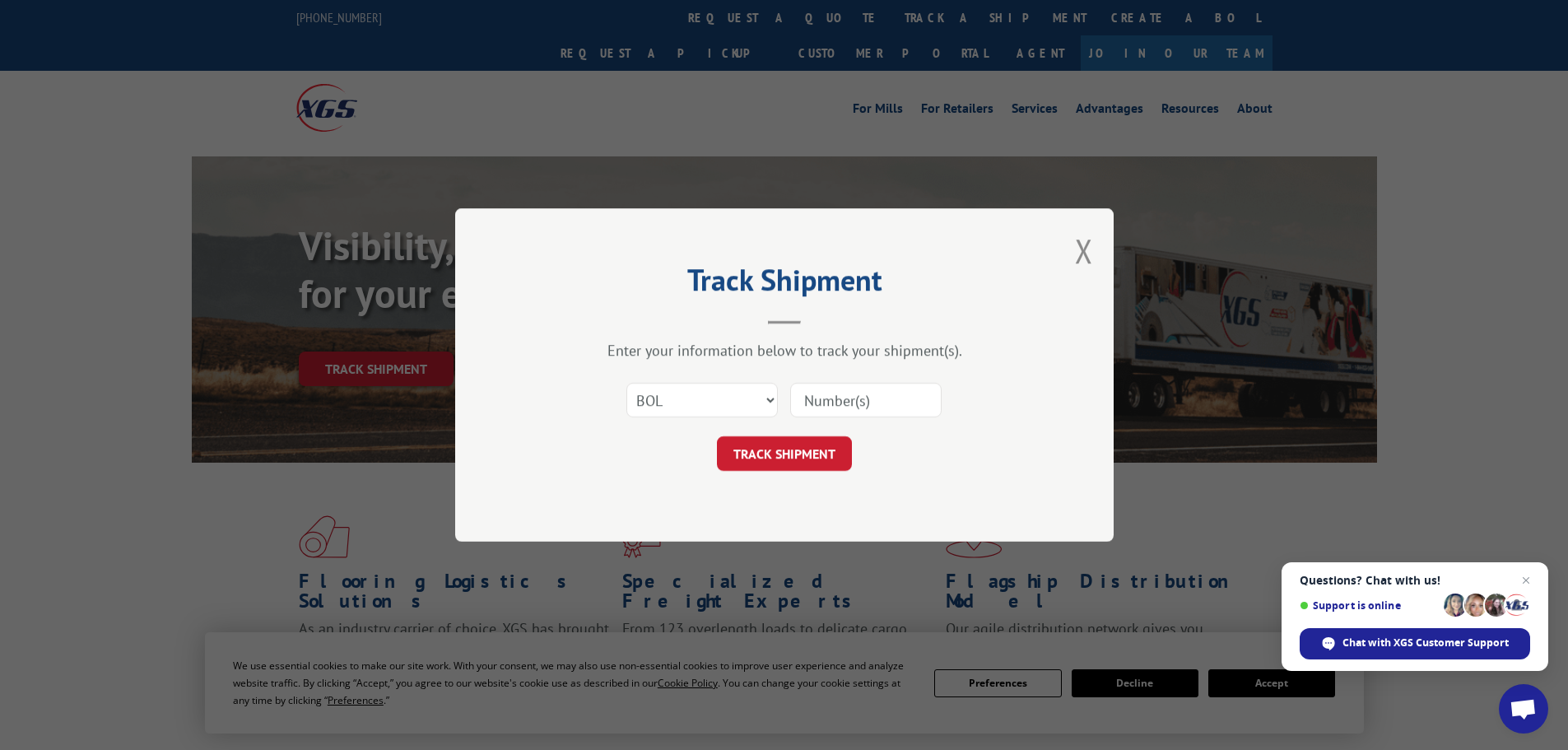
paste input "6017584"
type input "6017584"
click at [795, 452] on button "TRACK SHIPMENT" at bounding box center [784, 453] width 135 height 35
